Goal: Navigation & Orientation: Find specific page/section

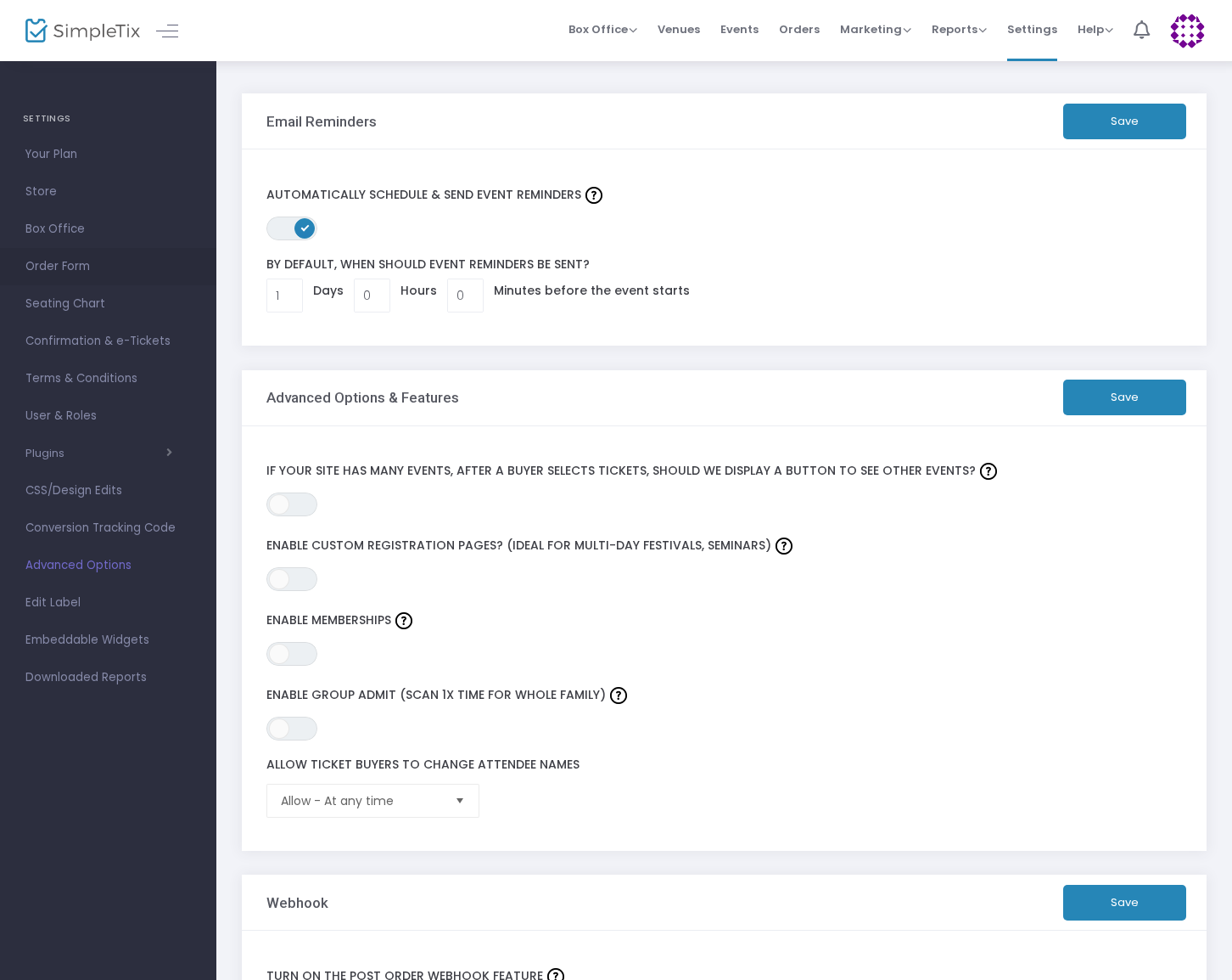
click at [30, 269] on span "Order Form" at bounding box center [108, 266] width 166 height 22
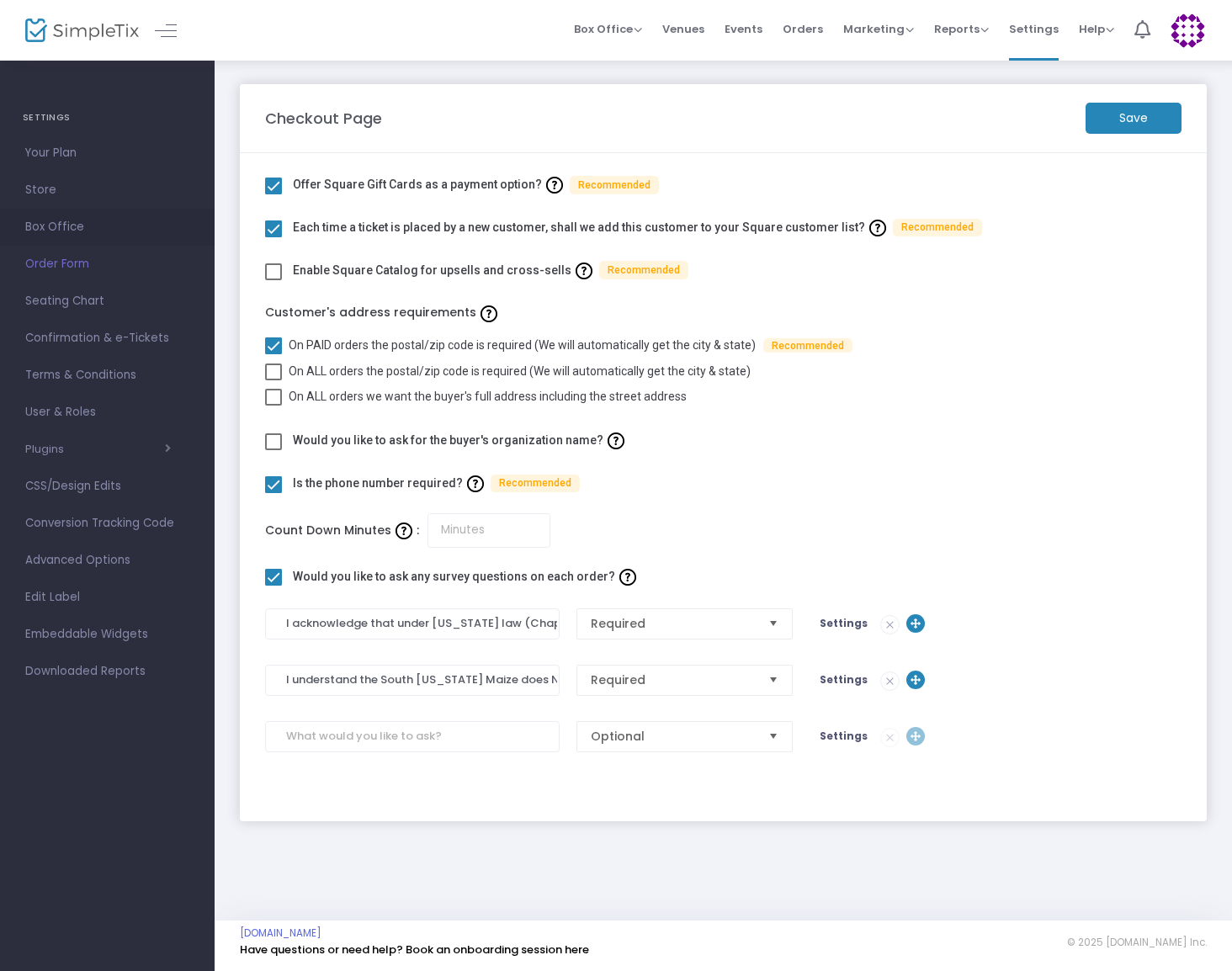
click at [29, 227] on span "Box Office" at bounding box center [107, 227] width 164 height 21
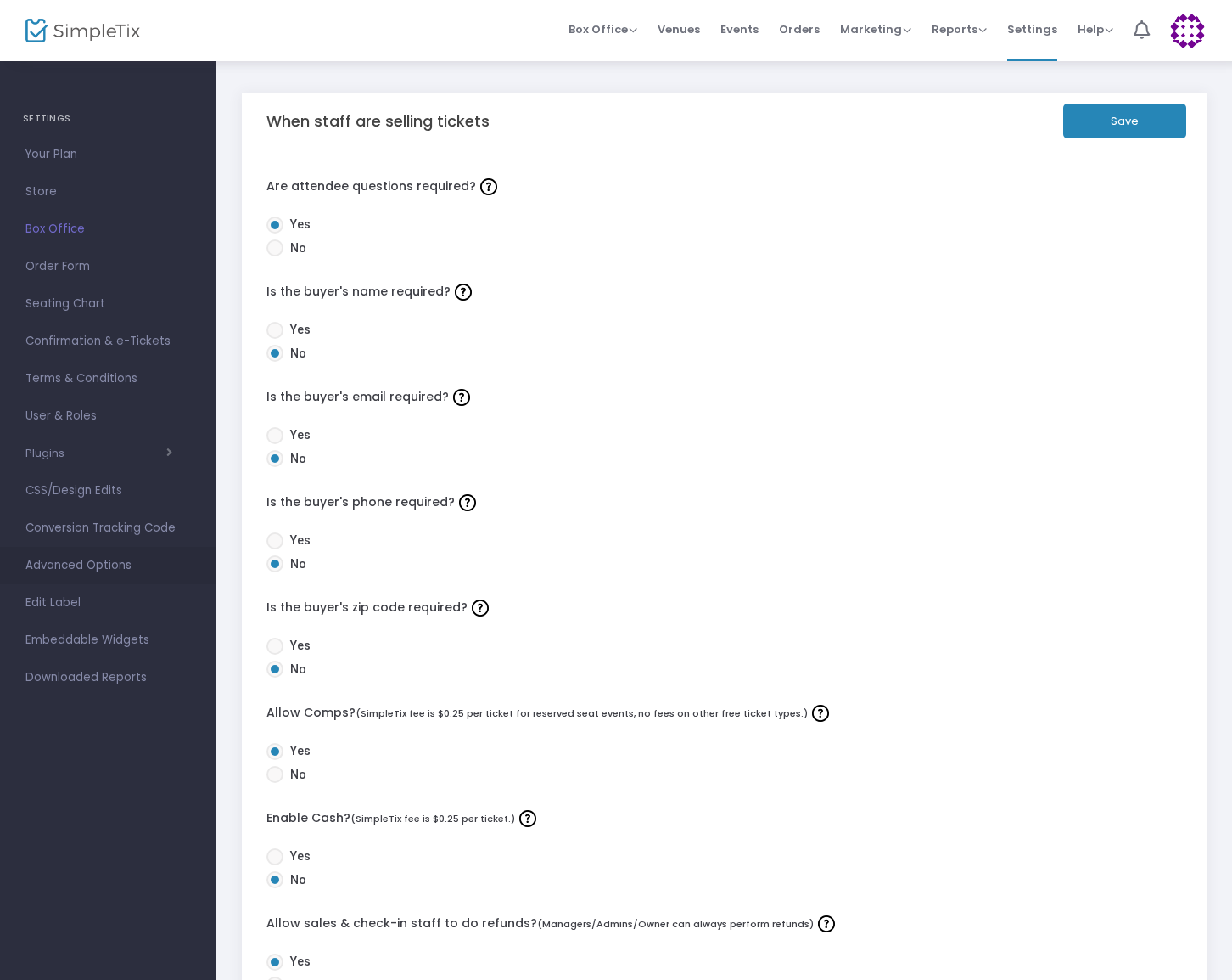
click at [50, 565] on span "Advanced Options" at bounding box center [108, 565] width 166 height 22
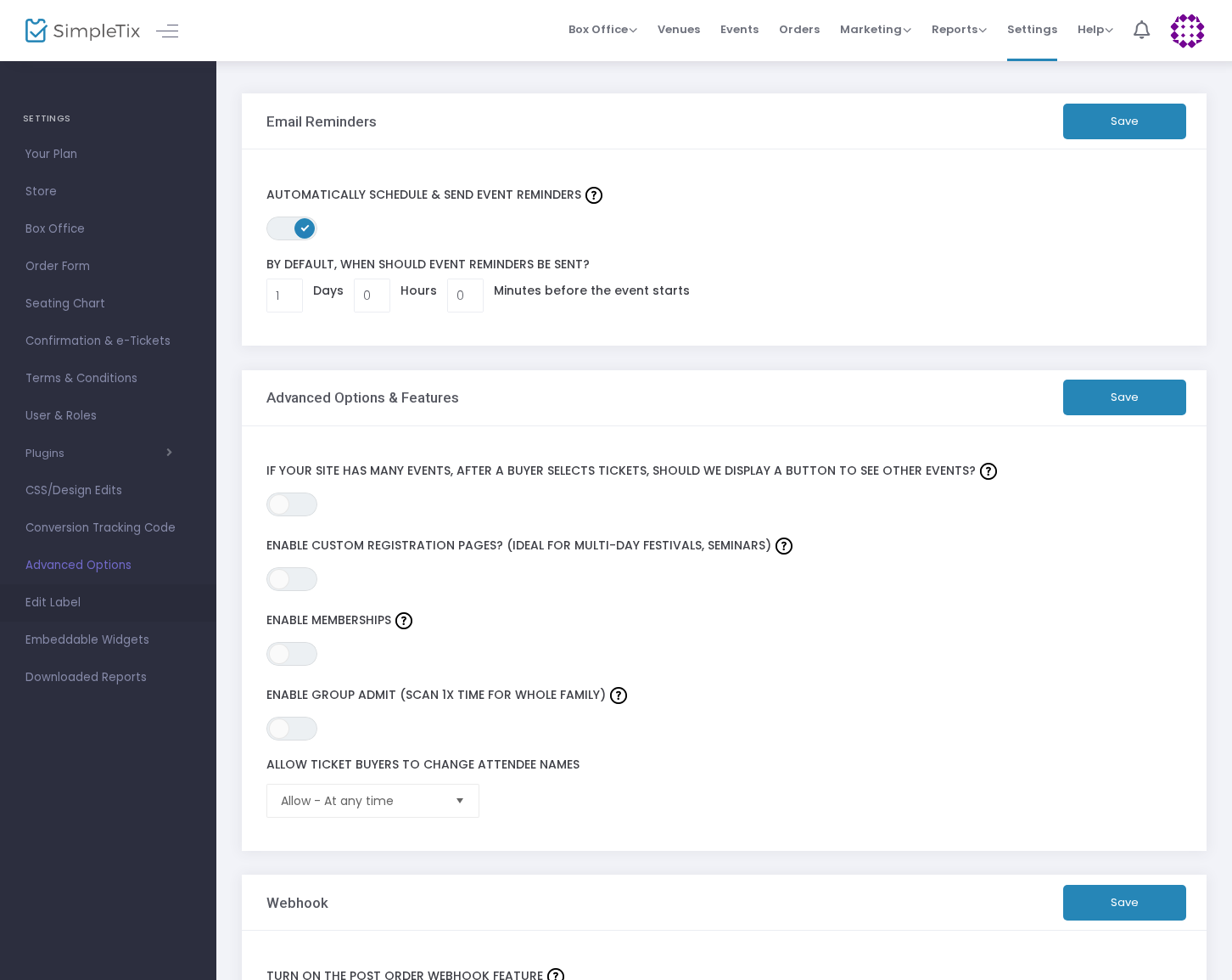
click at [55, 604] on span "Edit Label" at bounding box center [108, 602] width 166 height 22
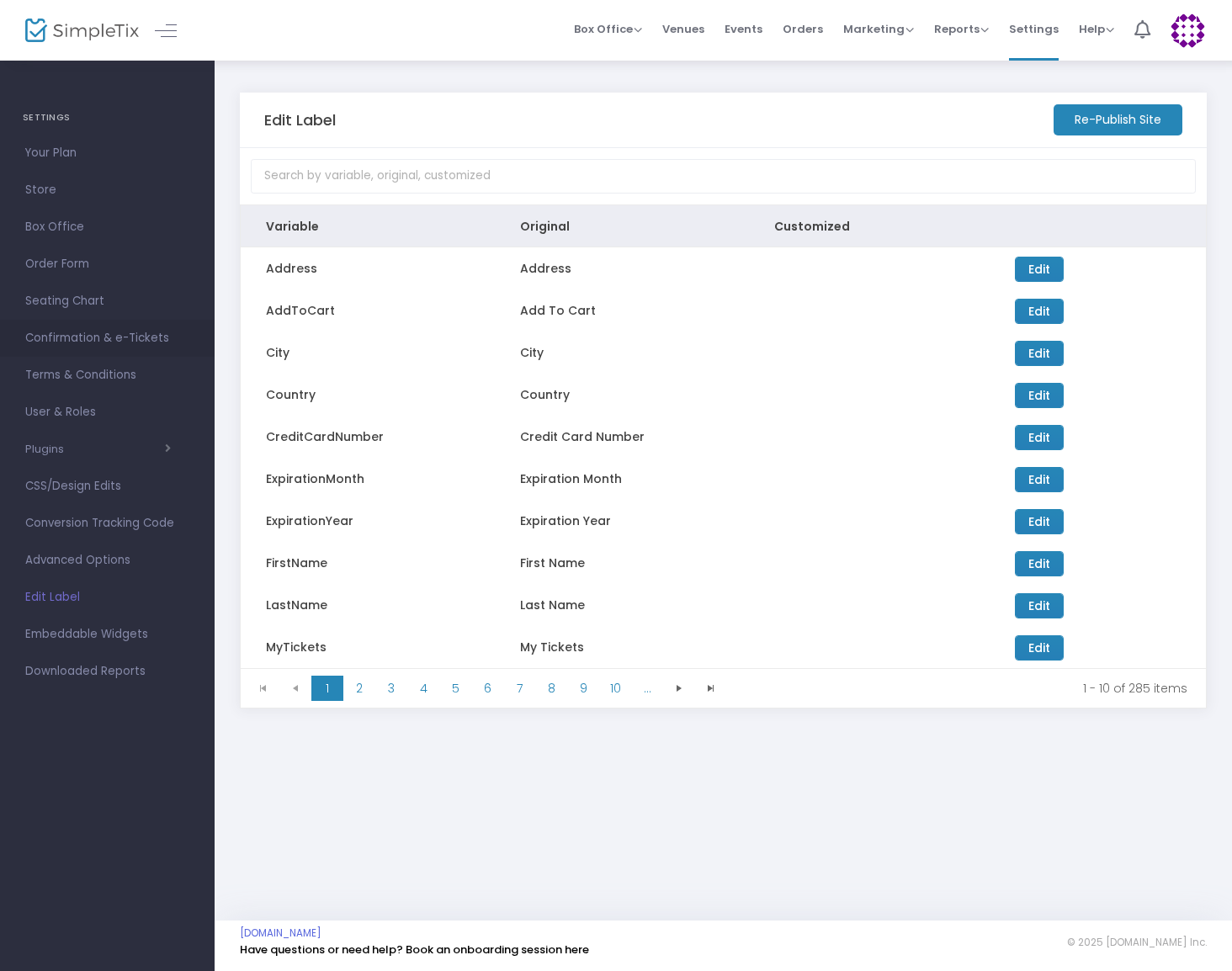
click at [62, 339] on span "Confirmation & e-Tickets" at bounding box center [107, 338] width 164 height 21
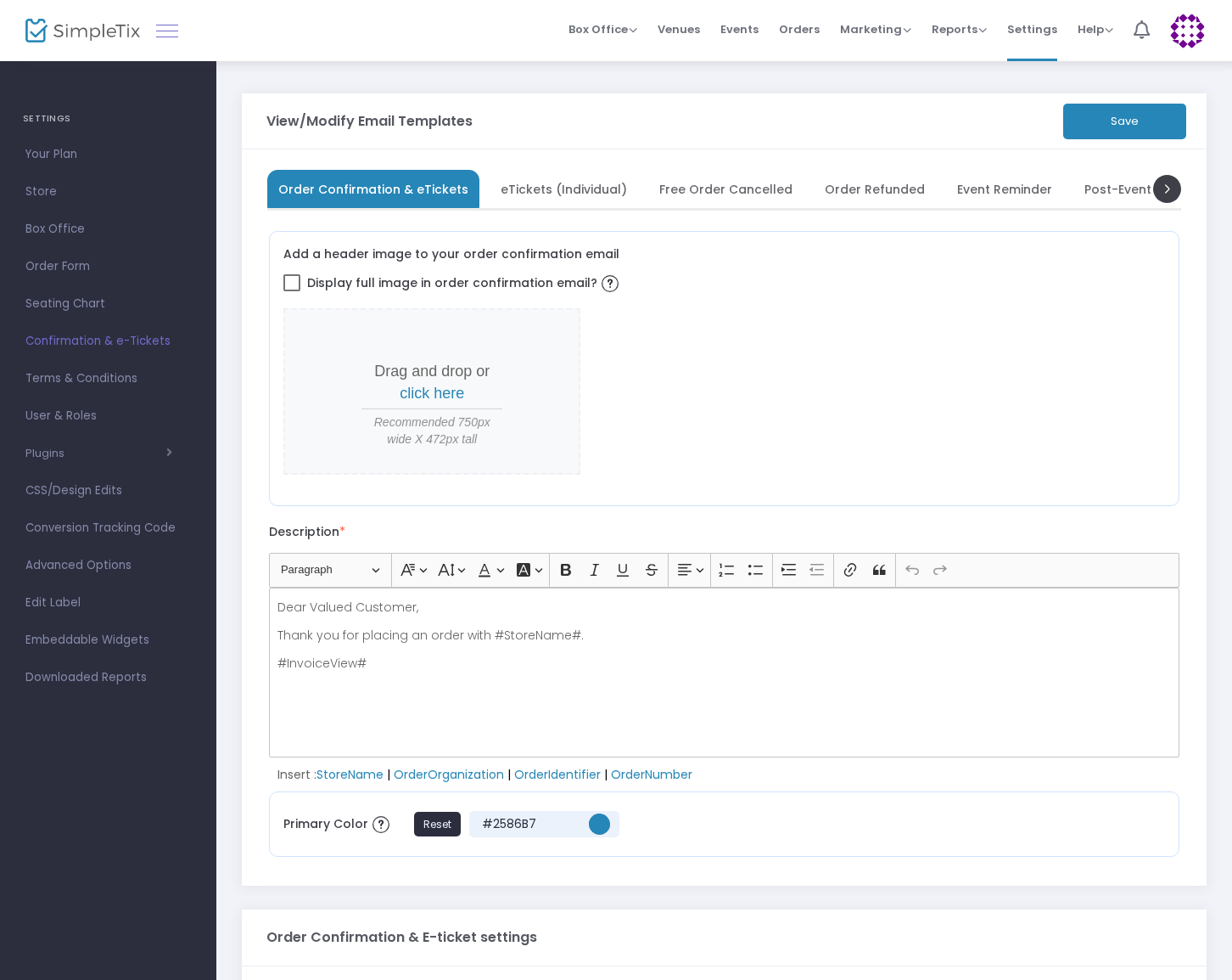
click at [163, 28] on link at bounding box center [167, 31] width 22 height 22
